Goal: Task Accomplishment & Management: Use online tool/utility

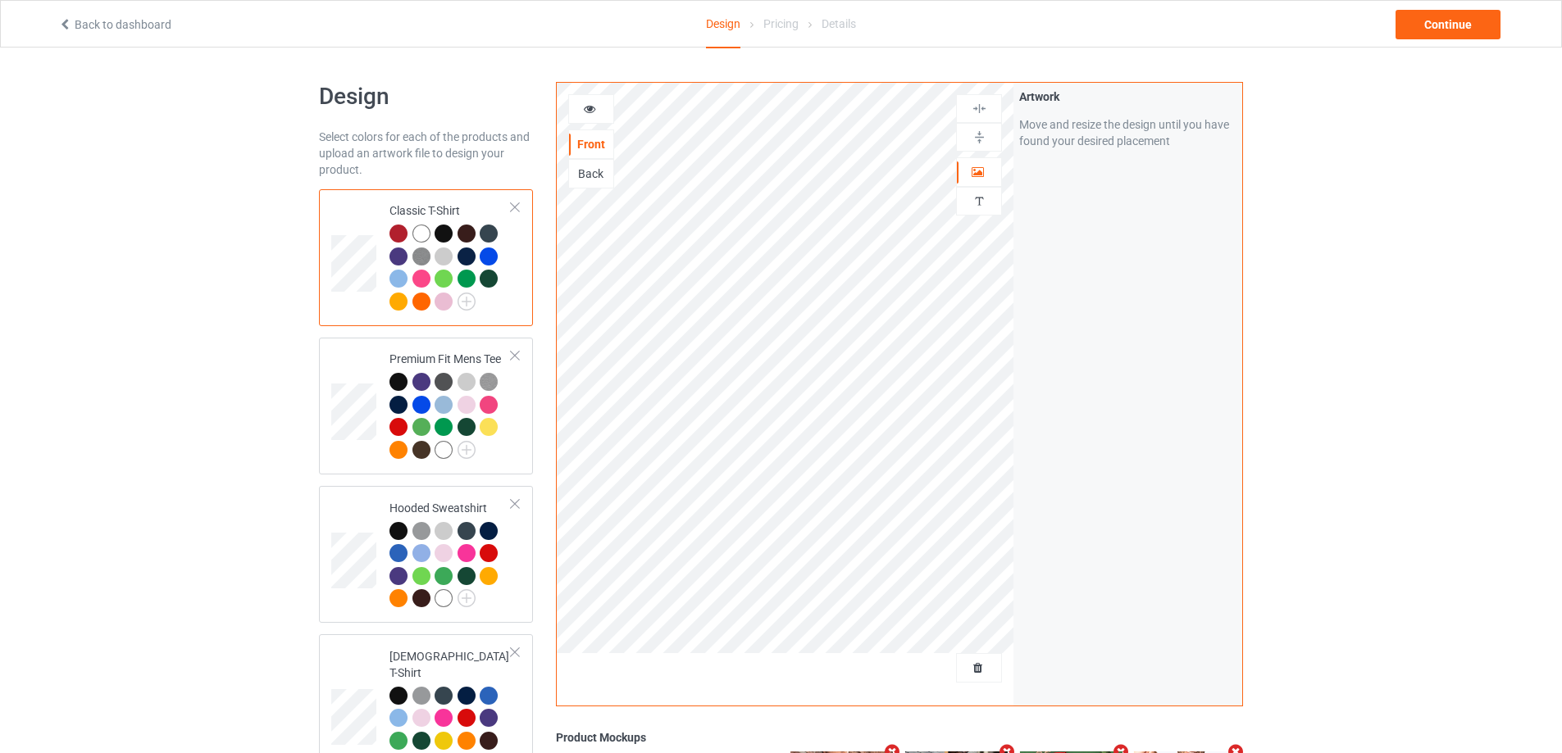
click at [985, 676] on div at bounding box center [979, 668] width 44 height 16
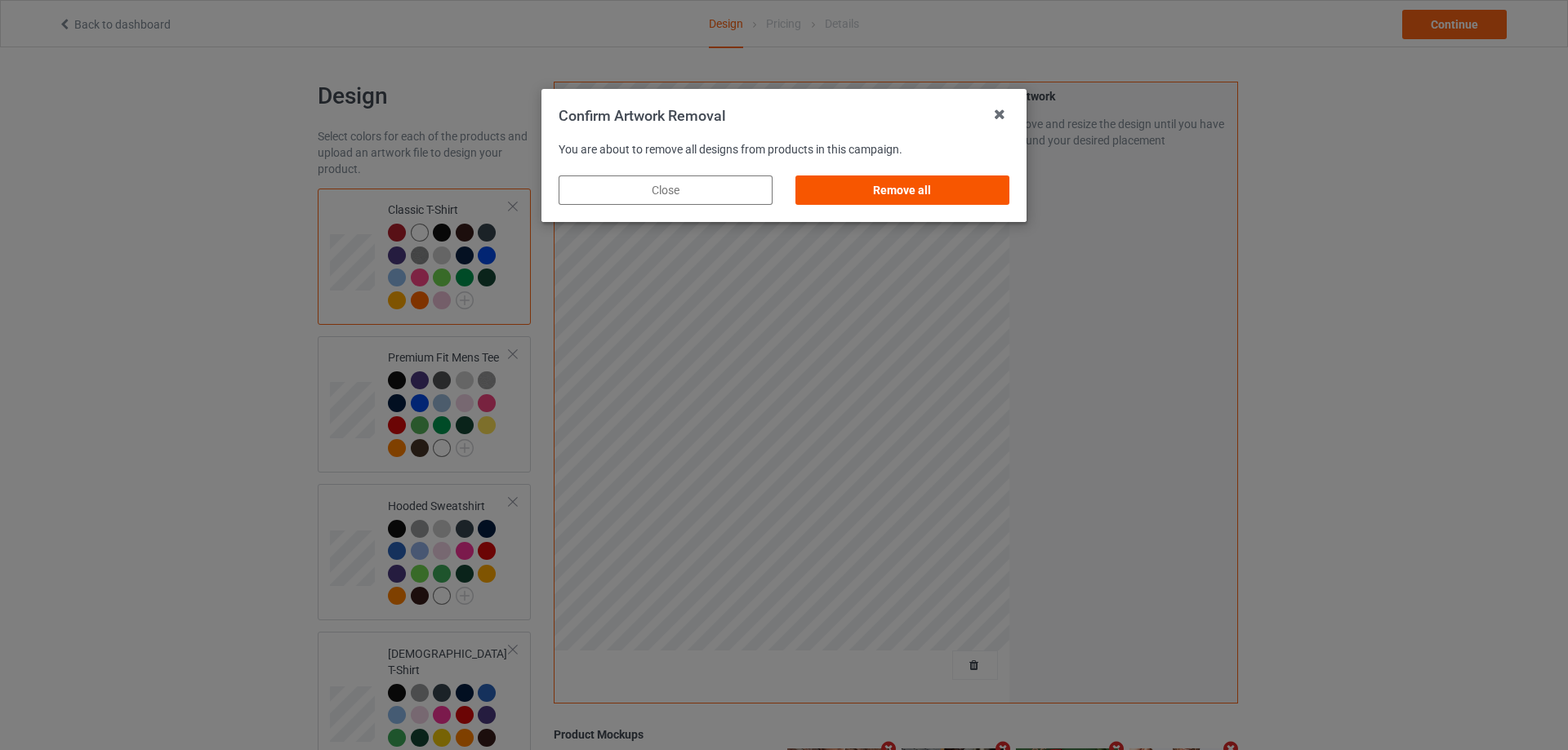
click at [937, 184] on div "Remove all" at bounding box center [903, 190] width 214 height 30
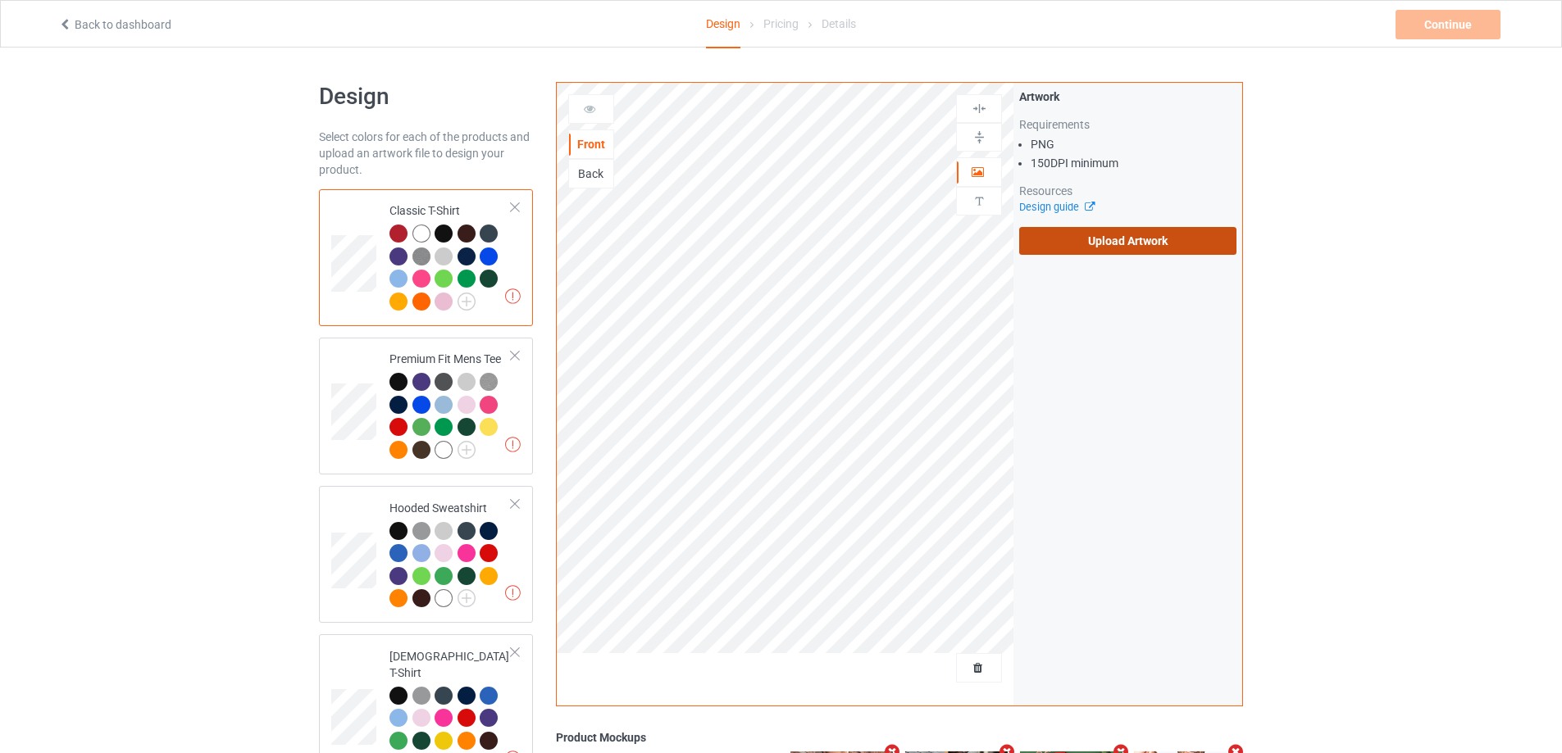
click at [1135, 249] on label "Upload Artwork" at bounding box center [1127, 241] width 217 height 28
click at [0, 0] on input "Upload Artwork" at bounding box center [0, 0] width 0 height 0
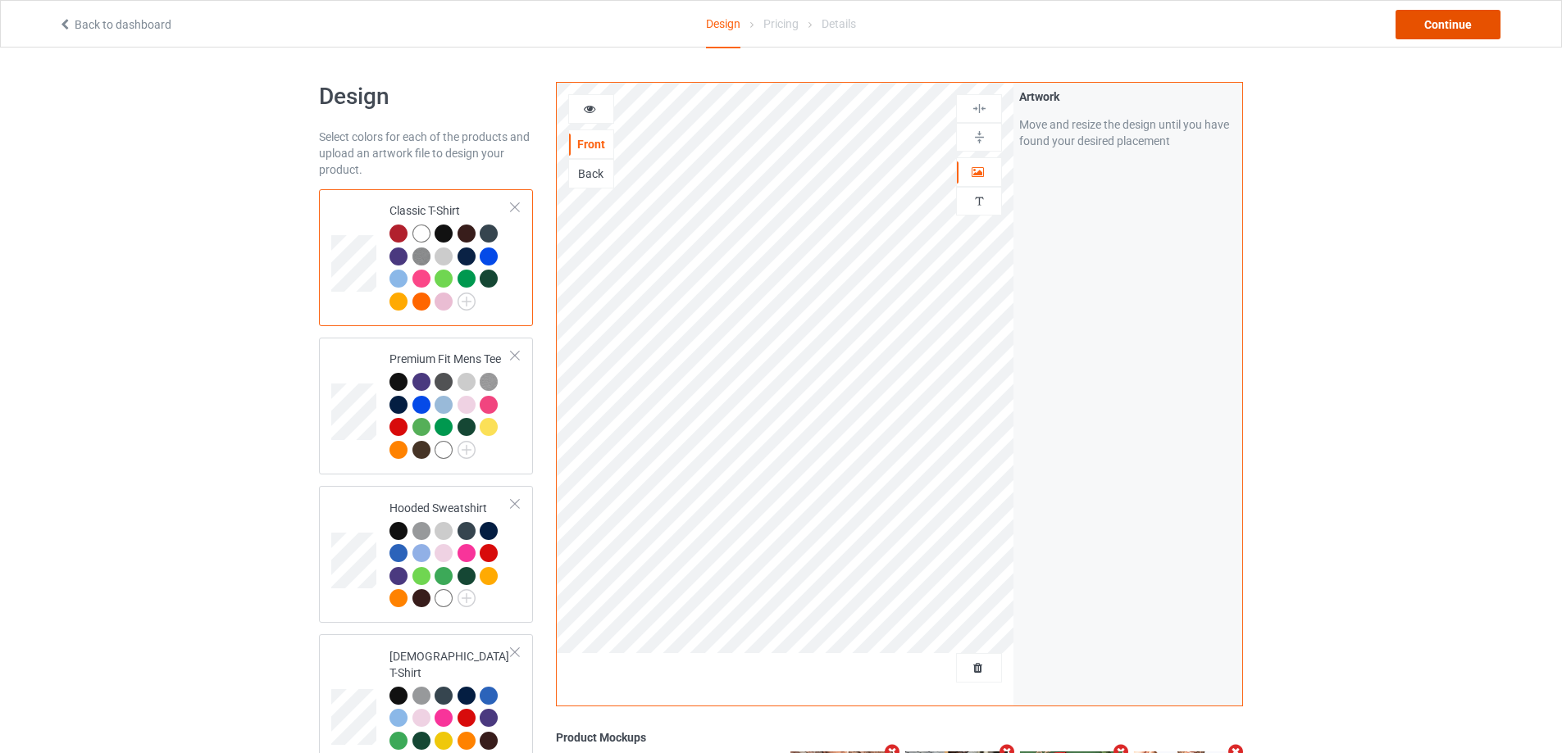
click at [1445, 20] on div "Continue" at bounding box center [1447, 25] width 105 height 30
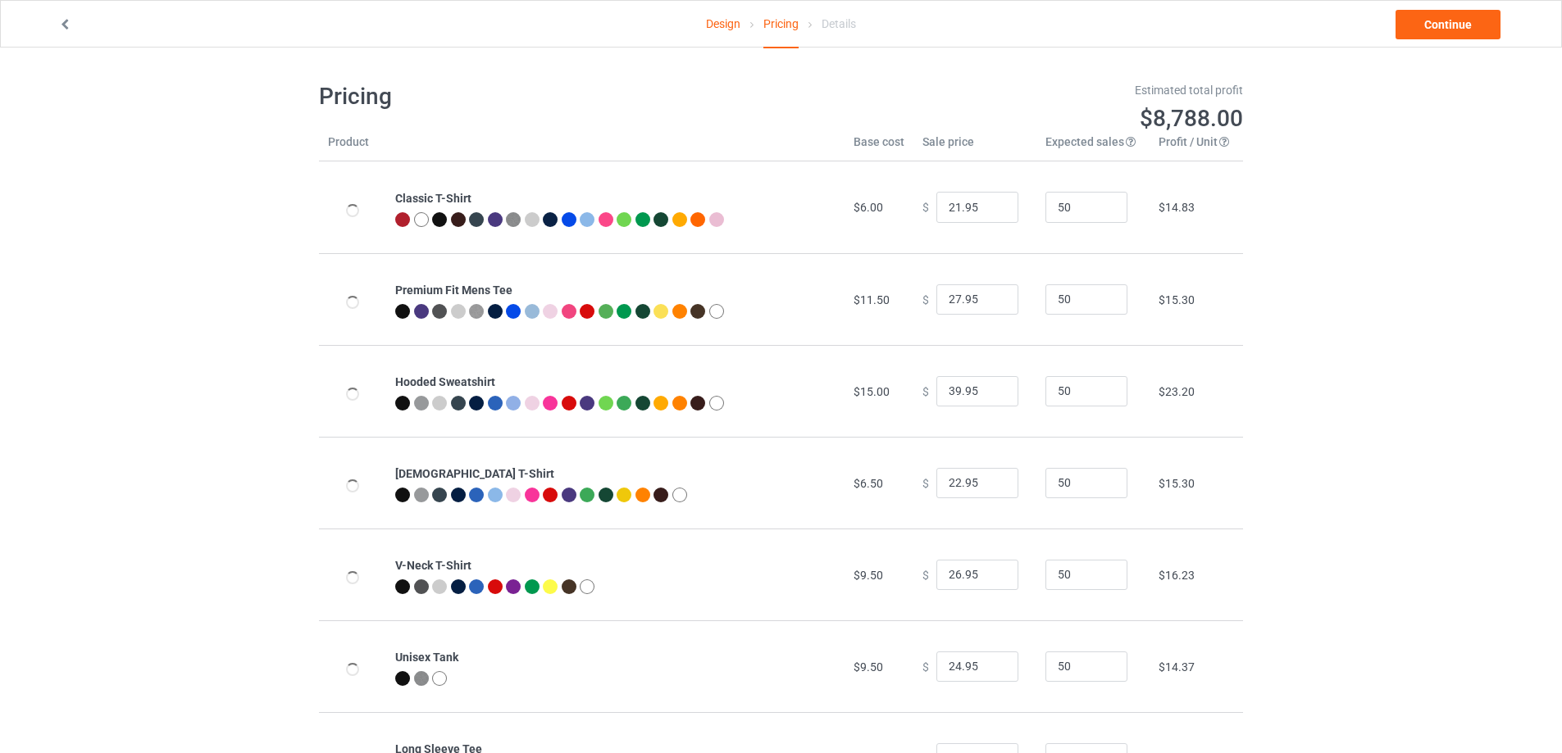
click at [1445, 20] on link "Continue" at bounding box center [1447, 25] width 105 height 30
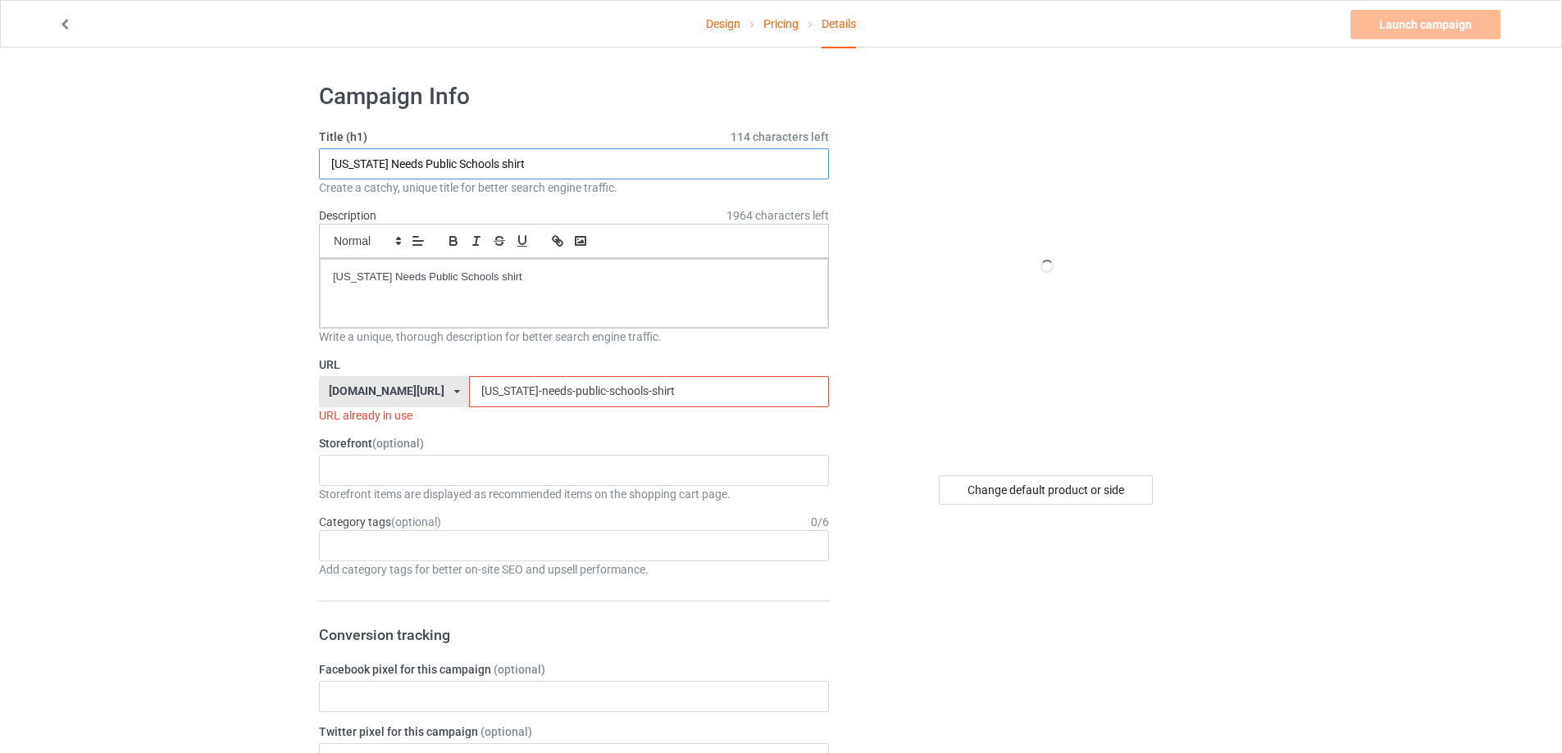
drag, startPoint x: 551, startPoint y: 174, endPoint x: 496, endPoint y: 323, distance: 159.0
paste input "The Only Monarch That I Recognize"
type input "The Only Monarch That I Recognize shirt"
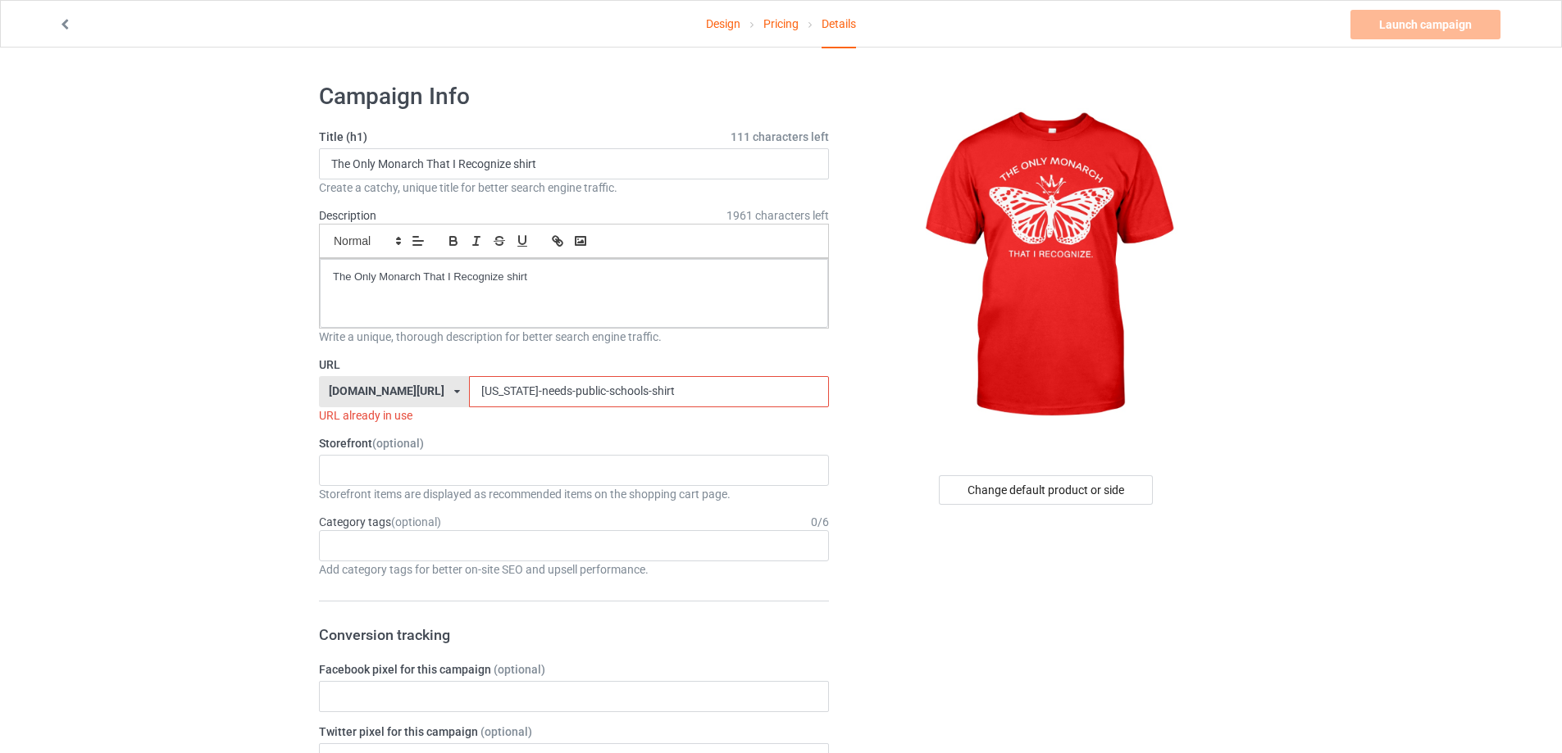
drag, startPoint x: 676, startPoint y: 387, endPoint x: 207, endPoint y: 350, distance: 469.6
paste input "the-only-monarch-that-i-recognize"
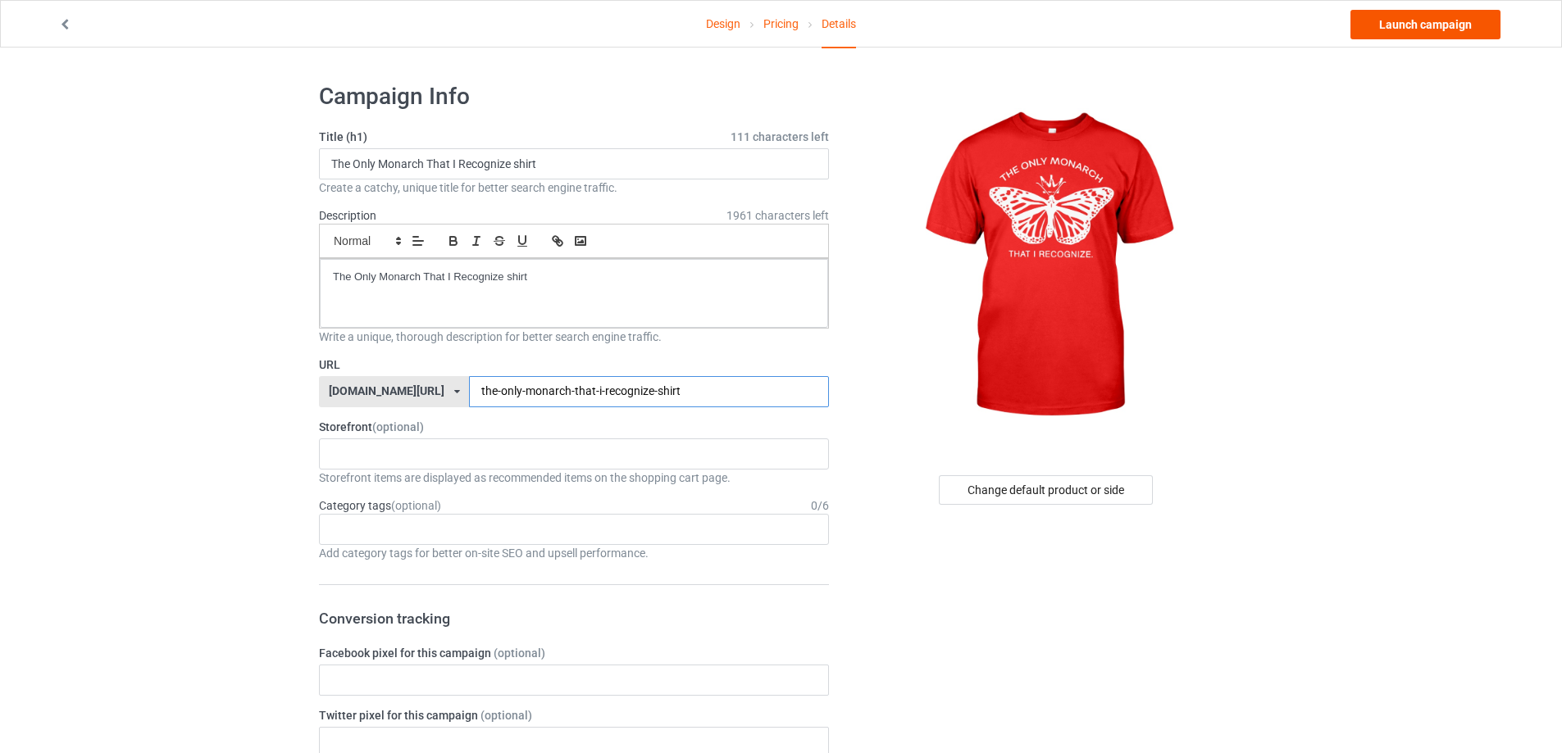
type input "the-only-monarch-that-i-recognize-shirt"
click at [1414, 20] on link "Launch campaign" at bounding box center [1425, 25] width 150 height 30
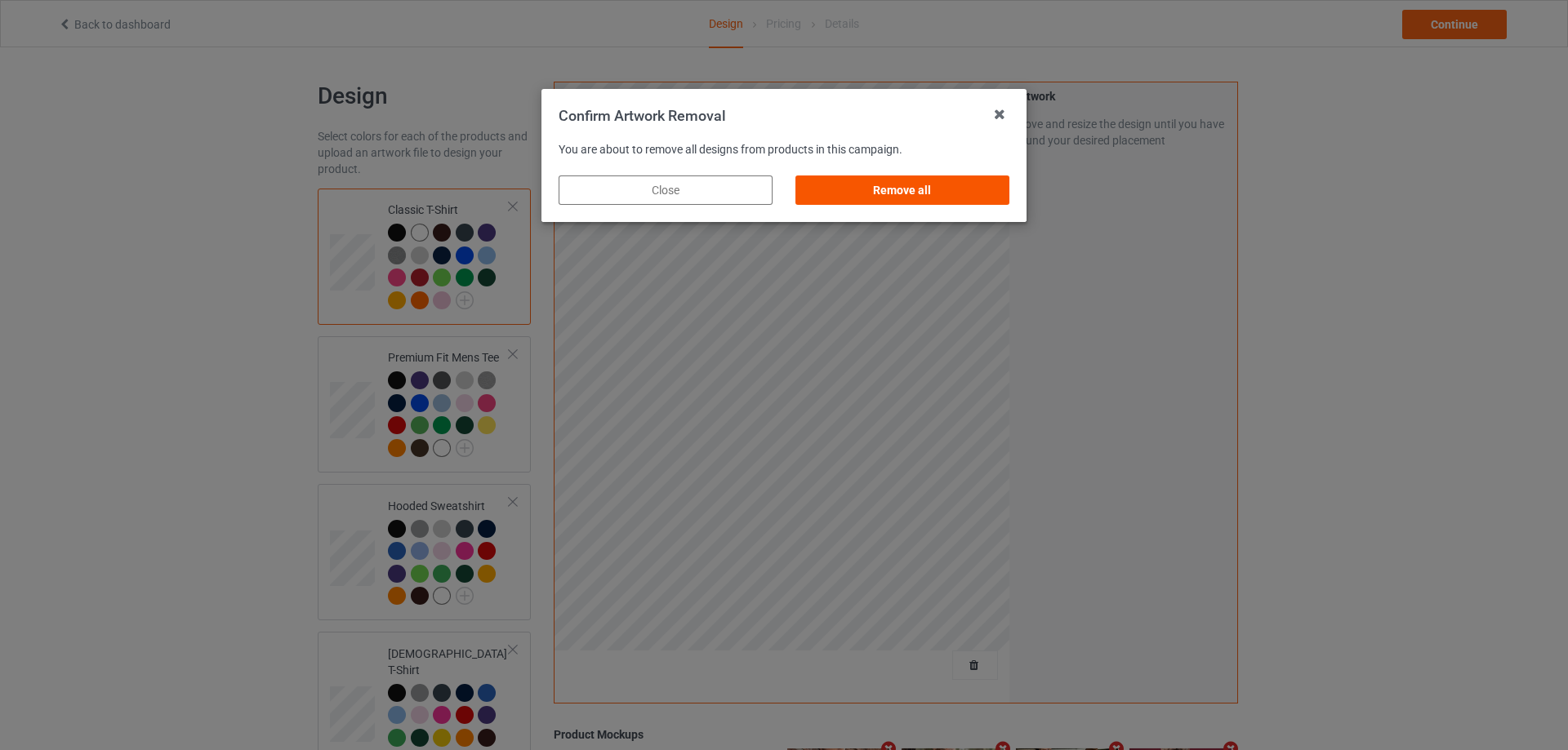
click at [1007, 204] on div "Remove all" at bounding box center [903, 190] width 214 height 30
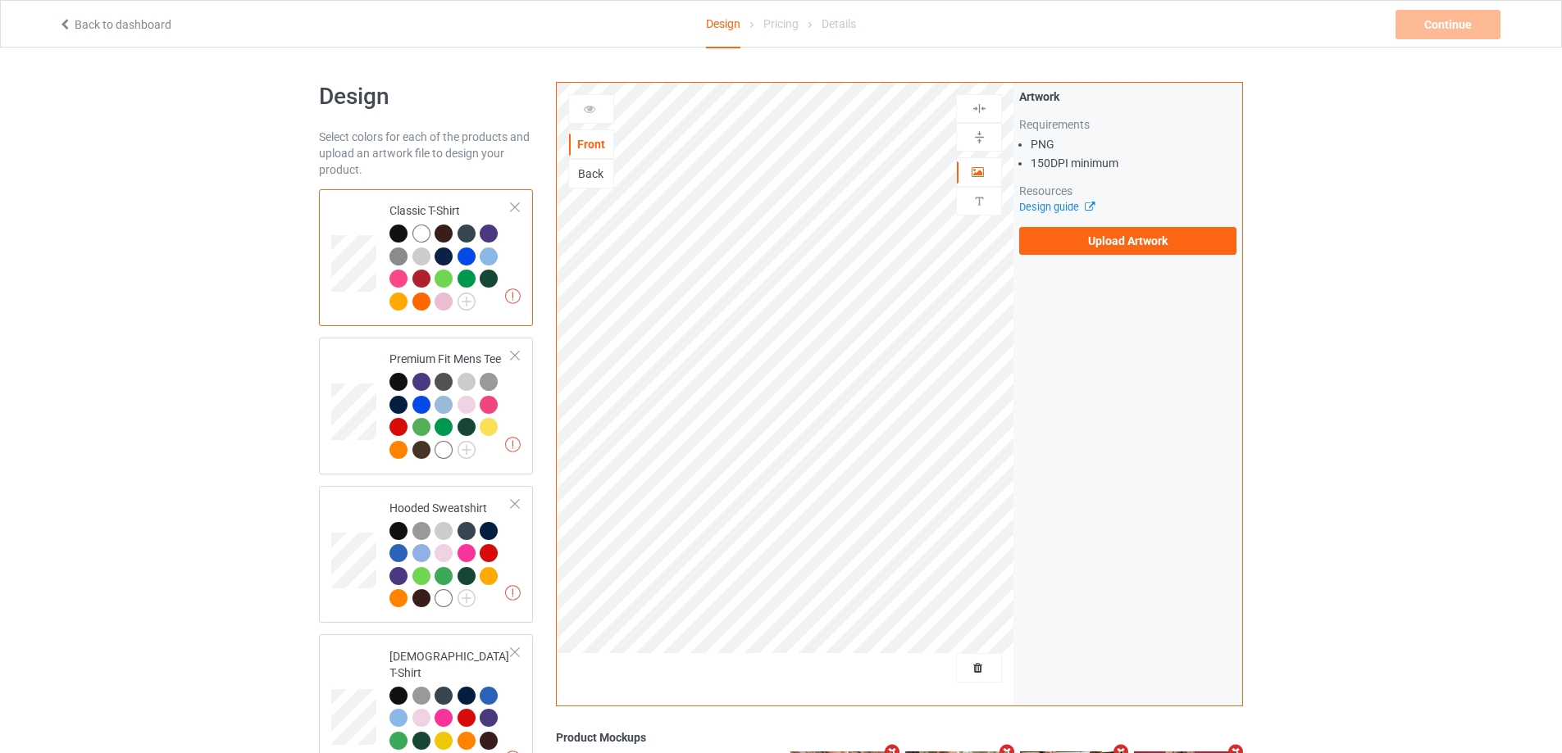
click at [1115, 260] on div "Artwork Requirements PNG 150 DPI minimum Resources Design guide Upload Artwork" at bounding box center [1127, 172] width 229 height 178
click at [1117, 238] on label "Upload Artwork" at bounding box center [1127, 241] width 217 height 28
click at [0, 0] on input "Upload Artwork" at bounding box center [0, 0] width 0 height 0
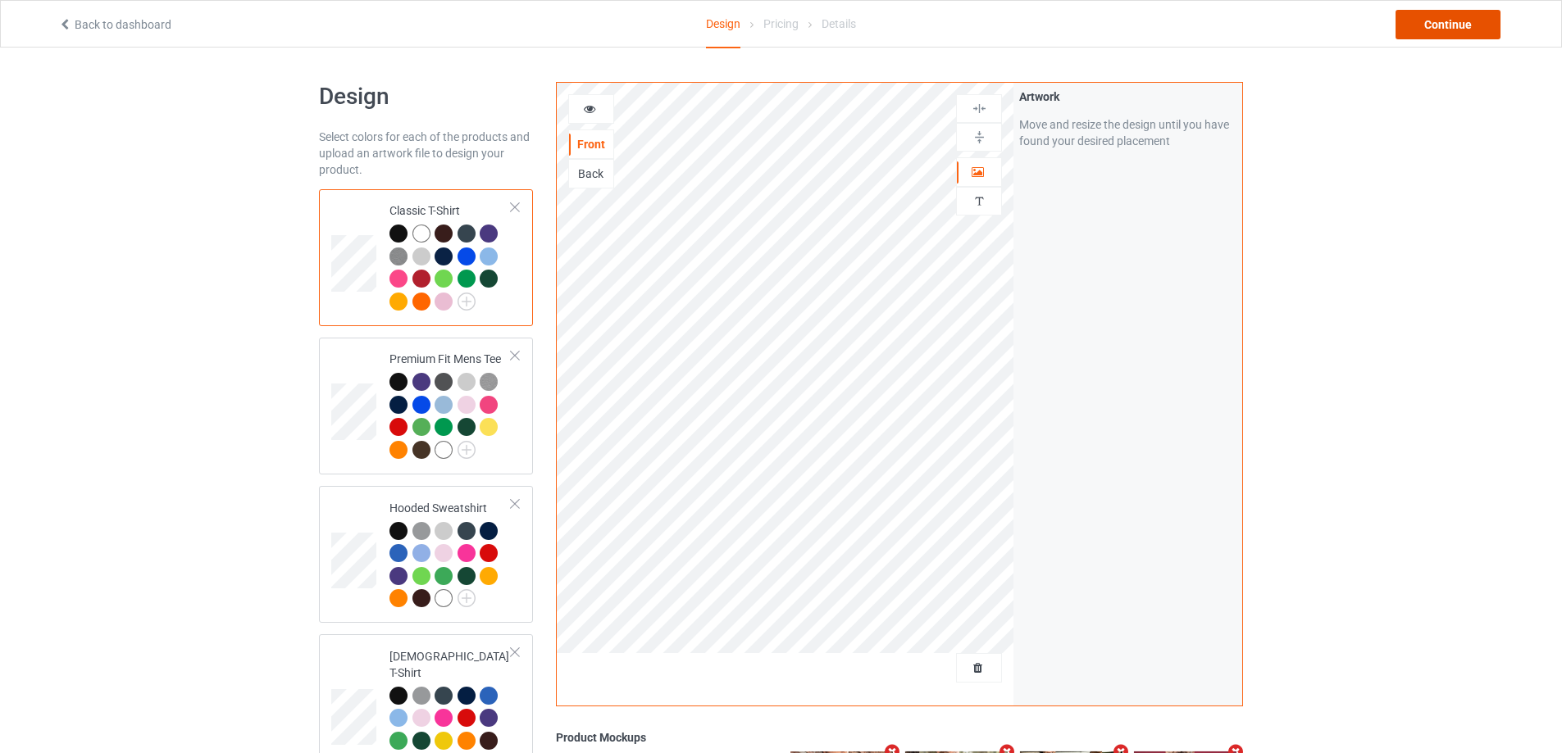
click at [1422, 19] on div "Continue" at bounding box center [1447, 25] width 105 height 30
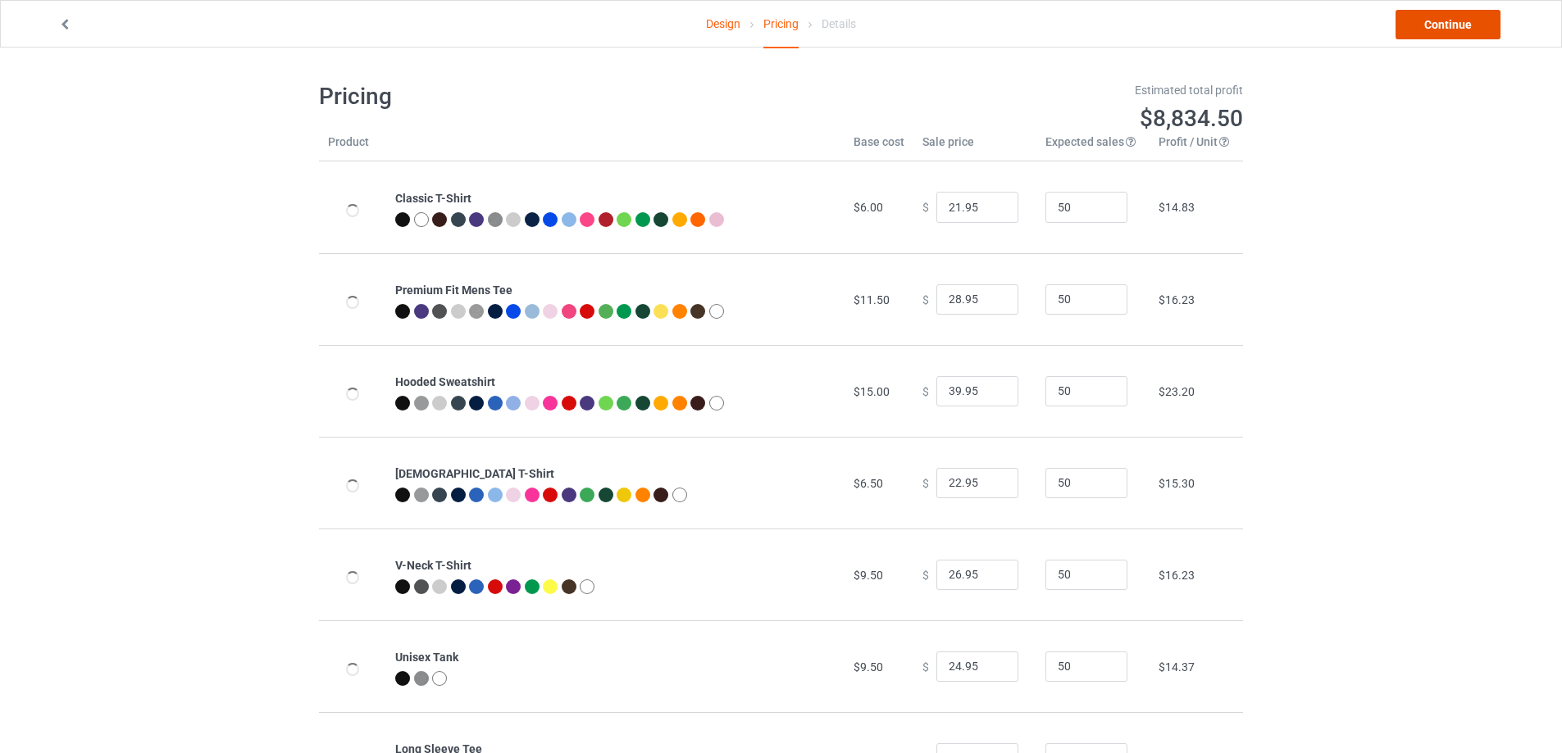
click at [1422, 19] on link "Continue" at bounding box center [1447, 25] width 105 height 30
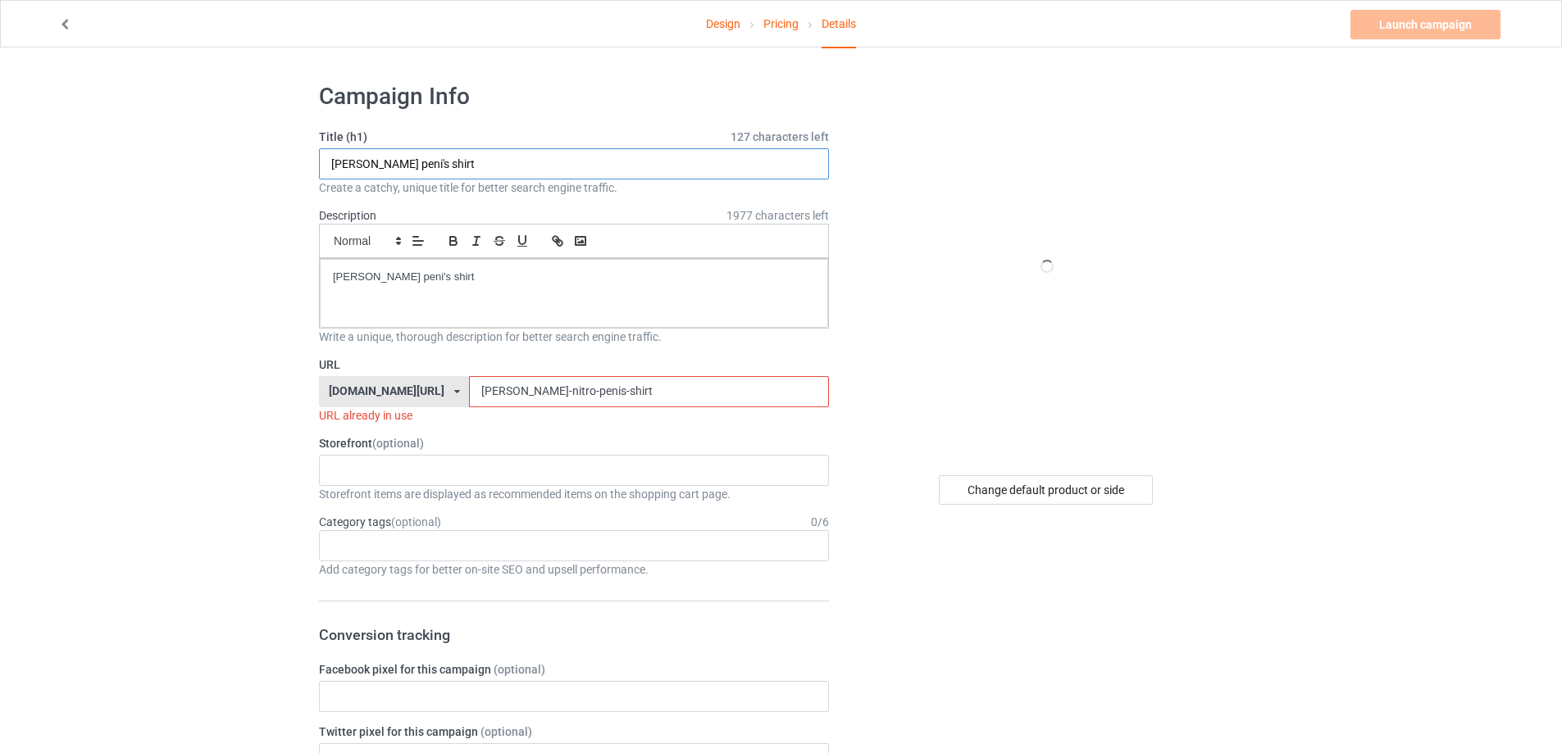
paste input "Tour Milwaukee 2025 S"
type input "Tour Milwaukee 2025 Shirt"
drag, startPoint x: 317, startPoint y: 269, endPoint x: 251, endPoint y: 258, distance: 67.3
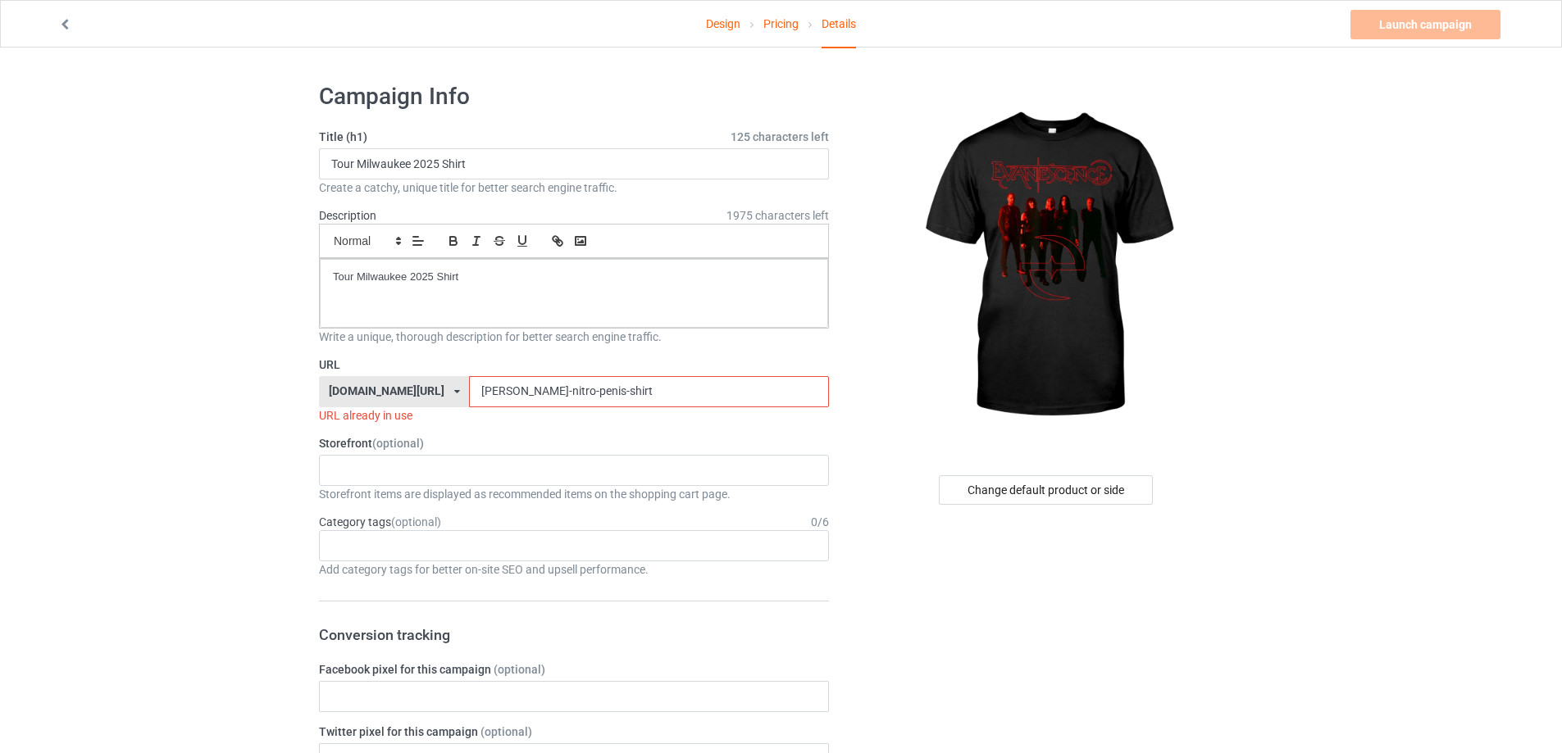
drag, startPoint x: 585, startPoint y: 395, endPoint x: 350, endPoint y: 382, distance: 234.8
click at [350, 382] on div "teechip.com/ teetrendus.com/ teechip.com/ 5cd2f964b197f721e1cad219 587d0d41cee3…" at bounding box center [574, 391] width 510 height 31
paste input "tour-milwaukee-2025"
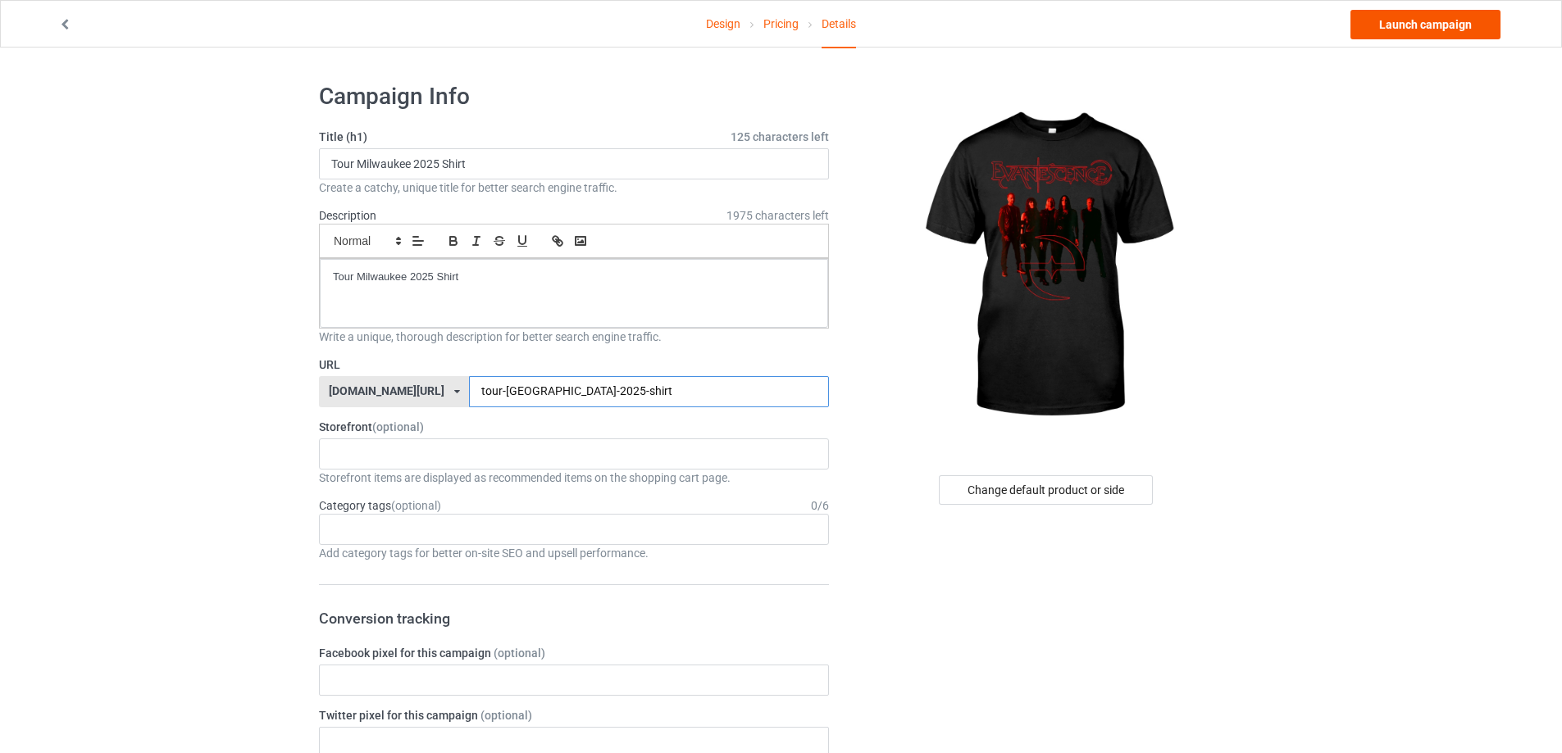
type input "tour-milwaukee-2025-shirt"
click at [1415, 27] on link "Launch campaign" at bounding box center [1425, 25] width 150 height 30
